Goal: Navigation & Orientation: Find specific page/section

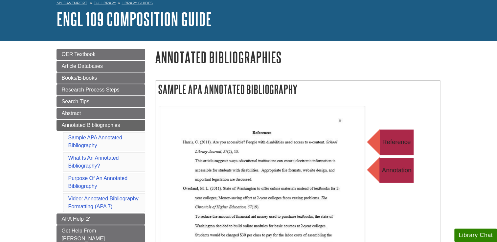
scroll to position [66, 0]
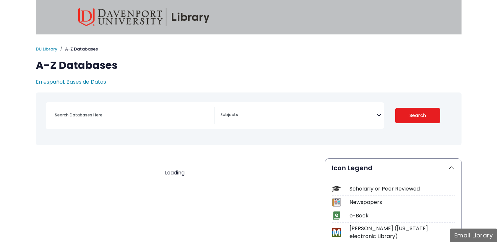
select select "Database Subject Filter"
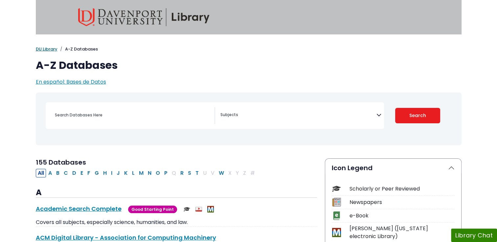
click at [47, 49] on link "DU Library" at bounding box center [47, 49] width 22 height 6
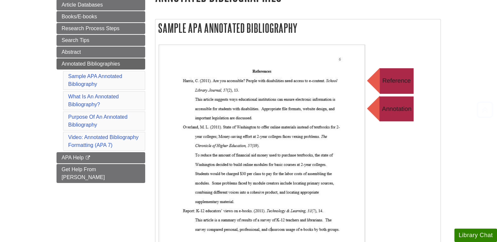
scroll to position [98, 0]
